Goal: Task Accomplishment & Management: Complete application form

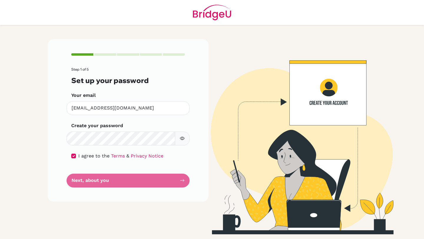
click at [175, 183] on form "Step 1 of 5 Set up your password Your email [EMAIL_ADDRESS][DOMAIN_NAME] Invali…" at bounding box center [128, 127] width 114 height 120
click at [191, 182] on div "Step 1 of 5 Set up your password Your email [EMAIL_ADDRESS][DOMAIN_NAME] Invali…" at bounding box center [128, 120] width 161 height 162
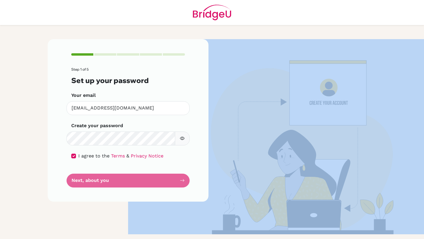
click at [191, 182] on div "Step 1 of 5 Set up your password Your email [EMAIL_ADDRESS][DOMAIN_NAME] Invali…" at bounding box center [128, 120] width 161 height 162
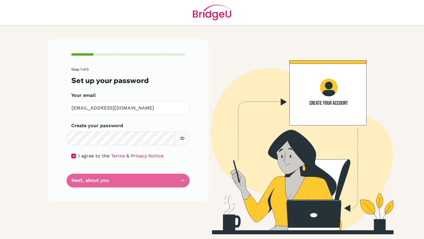
click at [188, 182] on div "Step 1 of 5 Set up your password Your email [EMAIL_ADDRESS][DOMAIN_NAME] Invali…" at bounding box center [128, 120] width 161 height 162
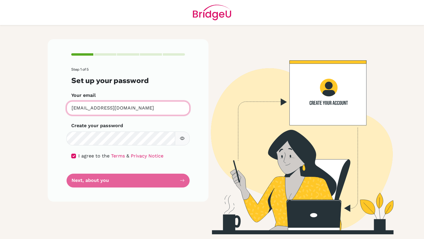
click at [173, 104] on input "[EMAIL_ADDRESS][DOMAIN_NAME]" at bounding box center [127, 108] width 123 height 14
click at [174, 107] on input "[EMAIL_ADDRESS][DOMAIN_NAME]" at bounding box center [127, 108] width 123 height 14
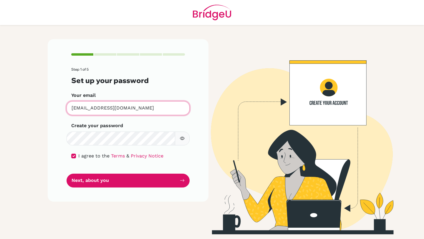
type input "[EMAIL_ADDRESS][DOMAIN_NAME]"
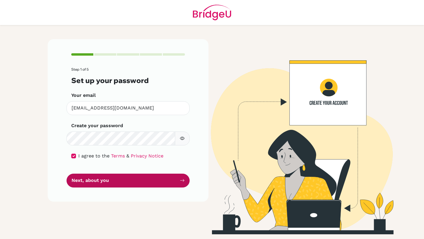
click at [154, 183] on button "Next, about you" at bounding box center [127, 181] width 123 height 14
click at [152, 179] on button "Next, about you" at bounding box center [127, 181] width 123 height 14
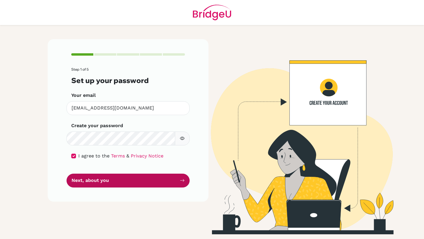
click at [152, 179] on button "Next, about you" at bounding box center [127, 181] width 123 height 14
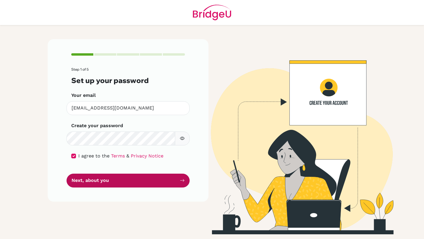
click at [152, 179] on button "Next, about you" at bounding box center [127, 181] width 123 height 14
click at [153, 176] on button "Next, about you" at bounding box center [127, 181] width 123 height 14
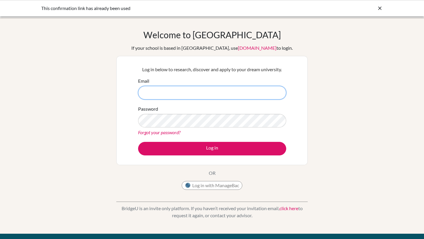
type input "[EMAIL_ADDRESS][DOMAIN_NAME]"
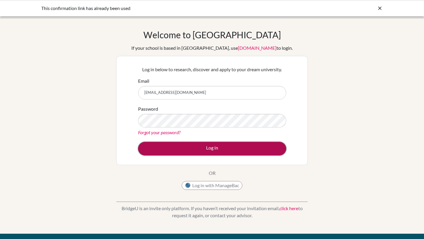
click at [224, 145] on button "Log in" at bounding box center [212, 149] width 148 height 14
click at [161, 150] on button "Log in" at bounding box center [212, 149] width 148 height 14
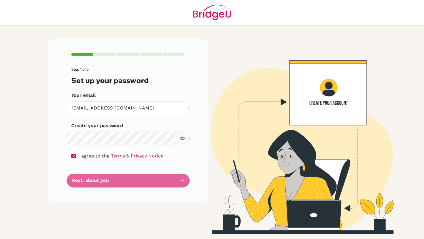
click at [154, 194] on div "Step 1 of 5 Set up your password Your email [EMAIL_ADDRESS][DOMAIN_NAME] Invali…" at bounding box center [128, 120] width 161 height 162
click at [154, 183] on form "Step 1 of 5 Set up your password Your email [EMAIL_ADDRESS][DOMAIN_NAME] Invali…" at bounding box center [128, 127] width 114 height 120
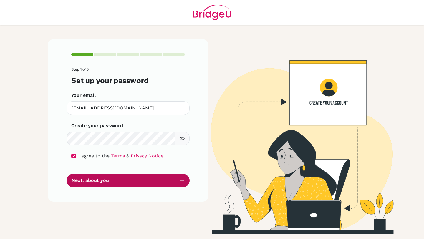
click at [134, 179] on button "Next, about you" at bounding box center [127, 181] width 123 height 14
